Goal: Check status: Check status

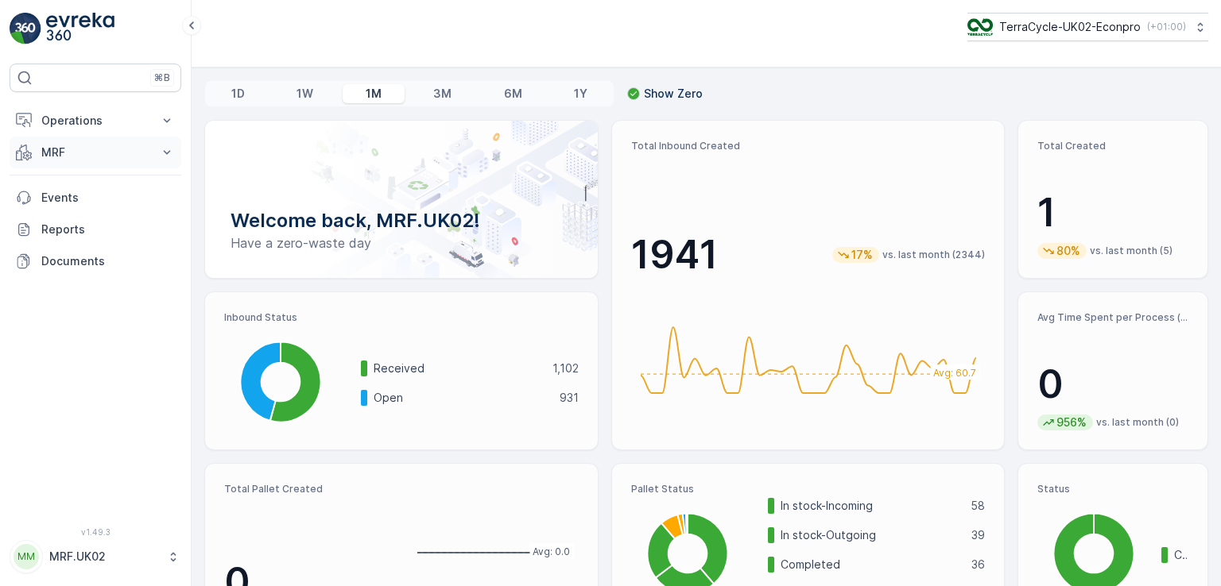
click at [63, 151] on p "MRF" at bounding box center [95, 153] width 108 height 16
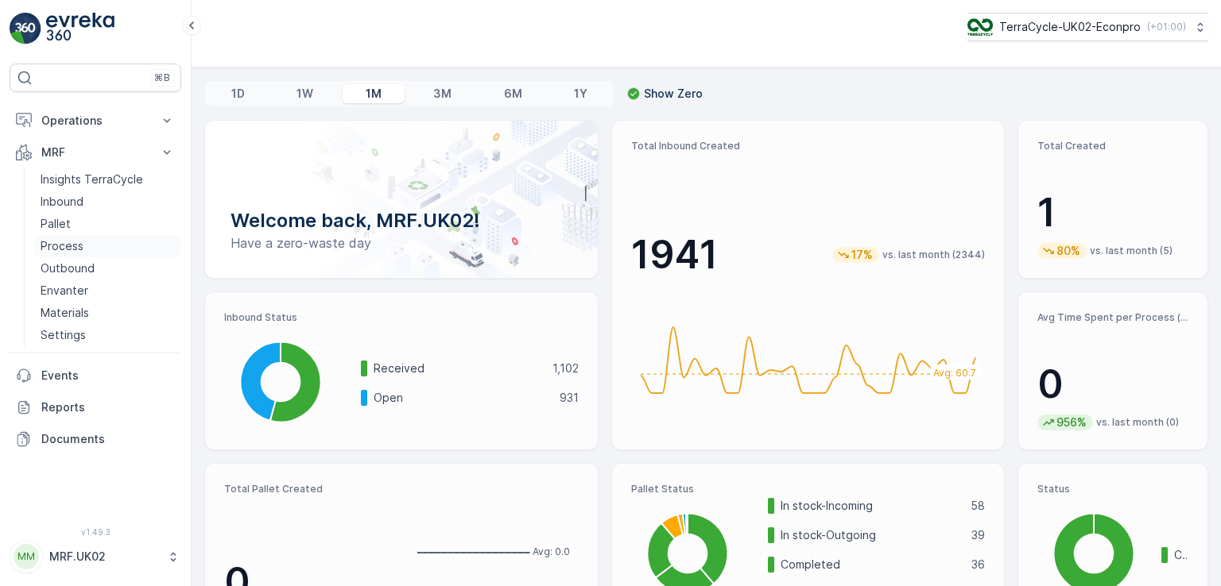
click at [72, 242] on p "Process" at bounding box center [62, 246] width 43 height 16
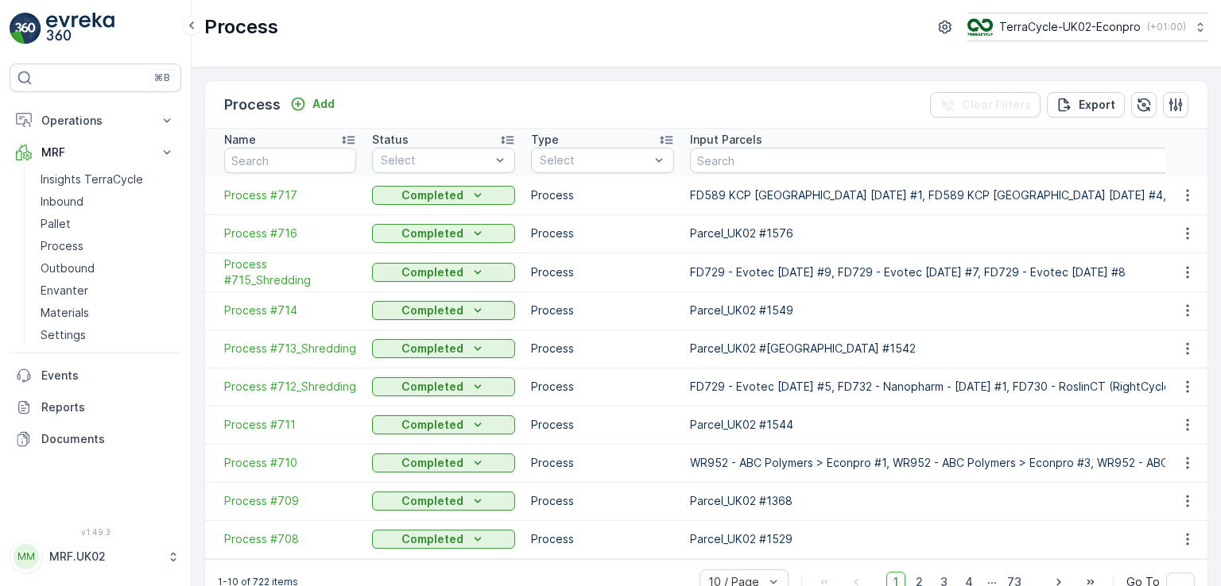
click at [277, 211] on td "Process #717" at bounding box center [284, 195] width 159 height 38
click at [279, 195] on span "Process #717" at bounding box center [290, 196] width 132 height 16
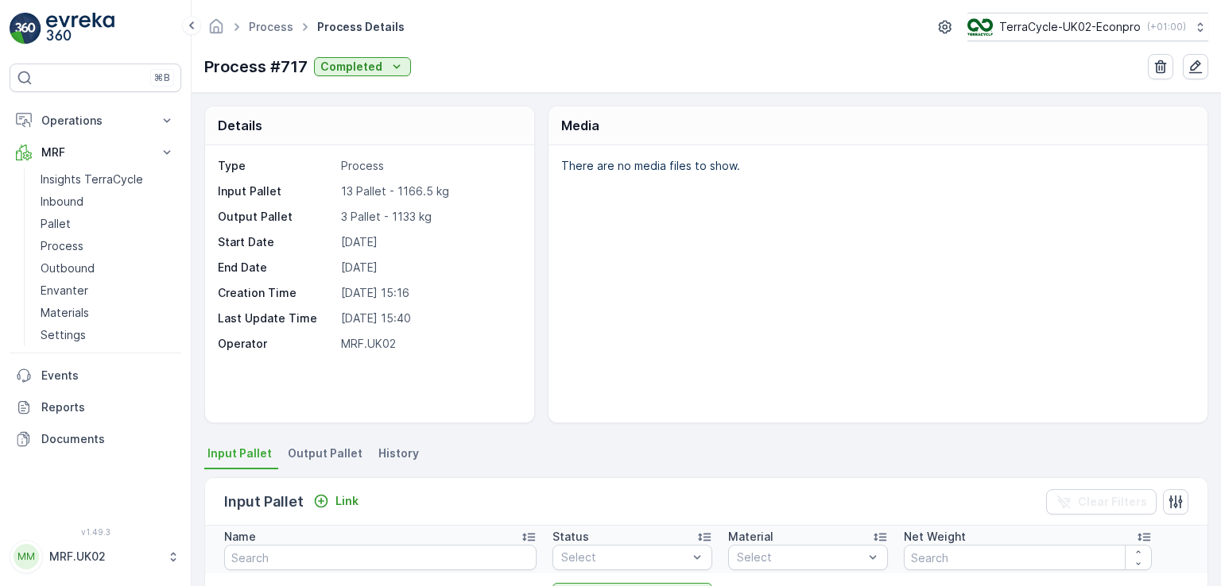
click at [814, 263] on div "There are no media files to show." at bounding box center [877, 283] width 659 height 277
click at [535, 215] on div "Details Type Process Input Pallet 13 Pallet - 1166.5 kg Output Pallet 3 Pallet …" at bounding box center [706, 265] width 1004 height 318
